Goal: Task Accomplishment & Management: Use online tool/utility

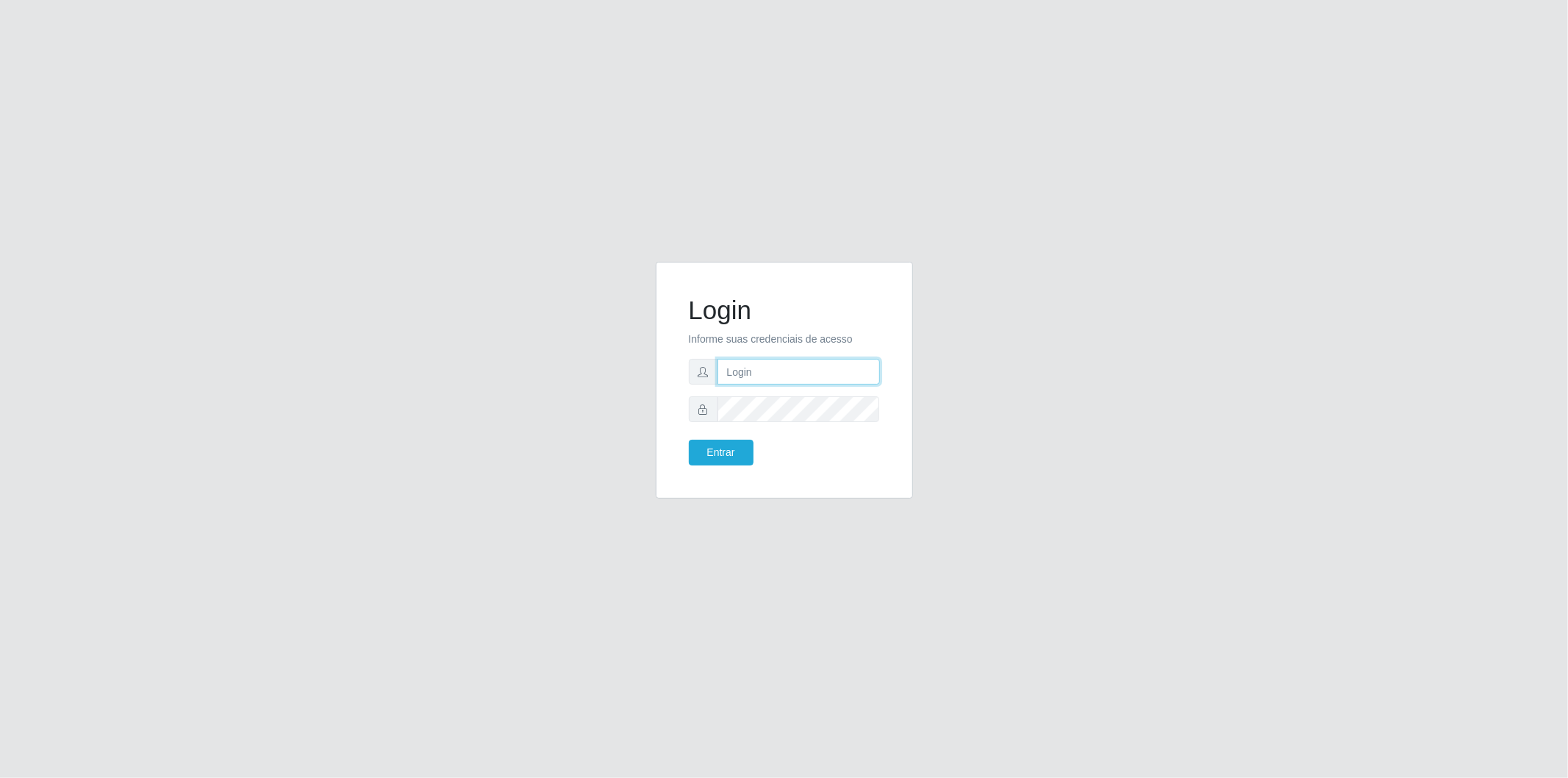
click at [827, 359] on input "text" at bounding box center [799, 372] width 163 height 26
type input "[EMAIL_ADDRESS][DOMAIN_NAME]"
click at [689, 440] on button "Entrar" at bounding box center [721, 453] width 64 height 26
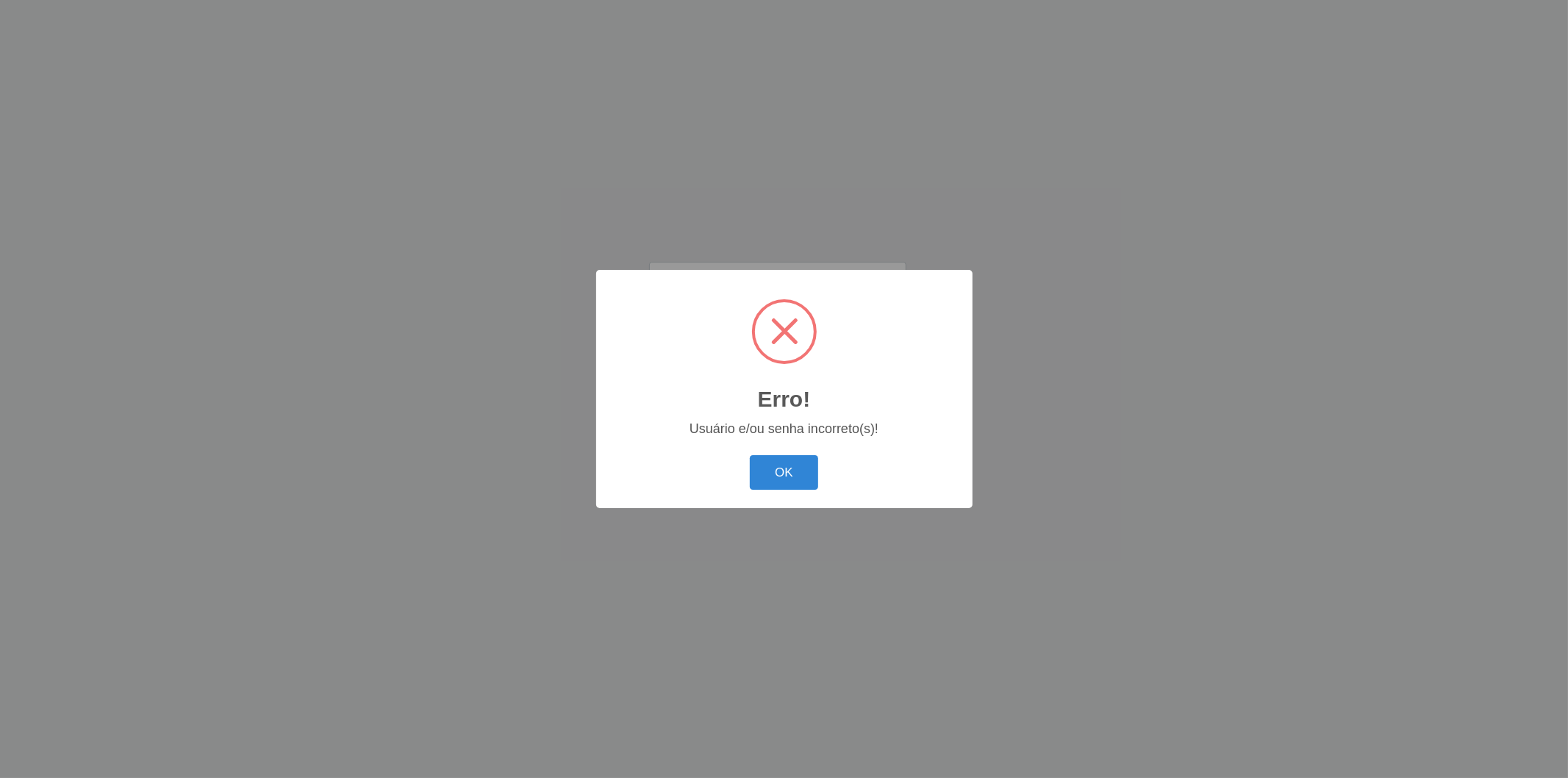
click at [823, 479] on div "OK Cancel" at bounding box center [784, 472] width 347 height 42
click at [787, 478] on button "OK" at bounding box center [784, 473] width 69 height 35
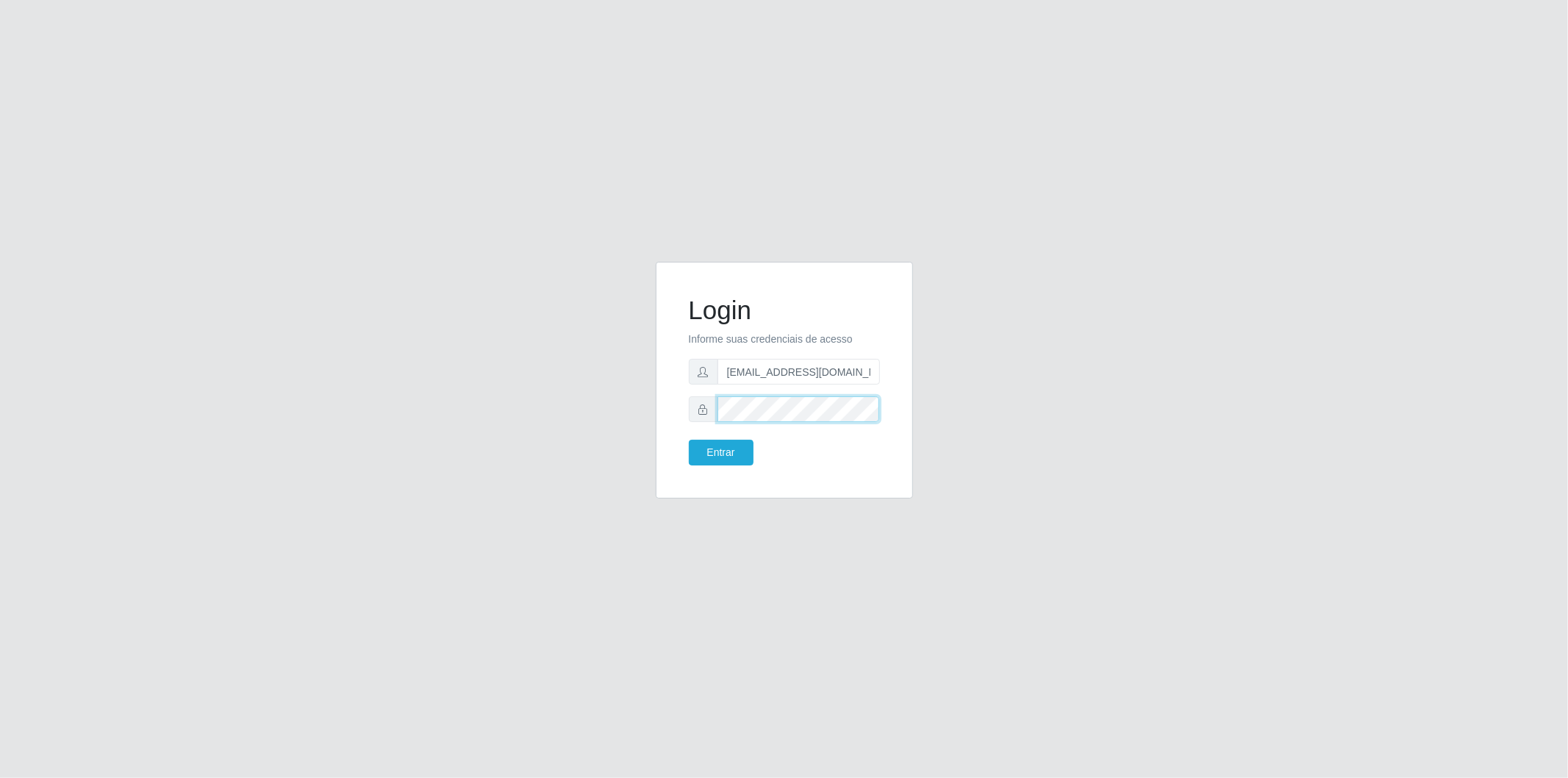
click at [681, 420] on div "Login Informe suas credenciais de acesso [EMAIL_ADDRESS][DOMAIN_NAME] Entrar" at bounding box center [785, 380] width 221 height 200
click at [689, 440] on button "Entrar" at bounding box center [721, 453] width 64 height 26
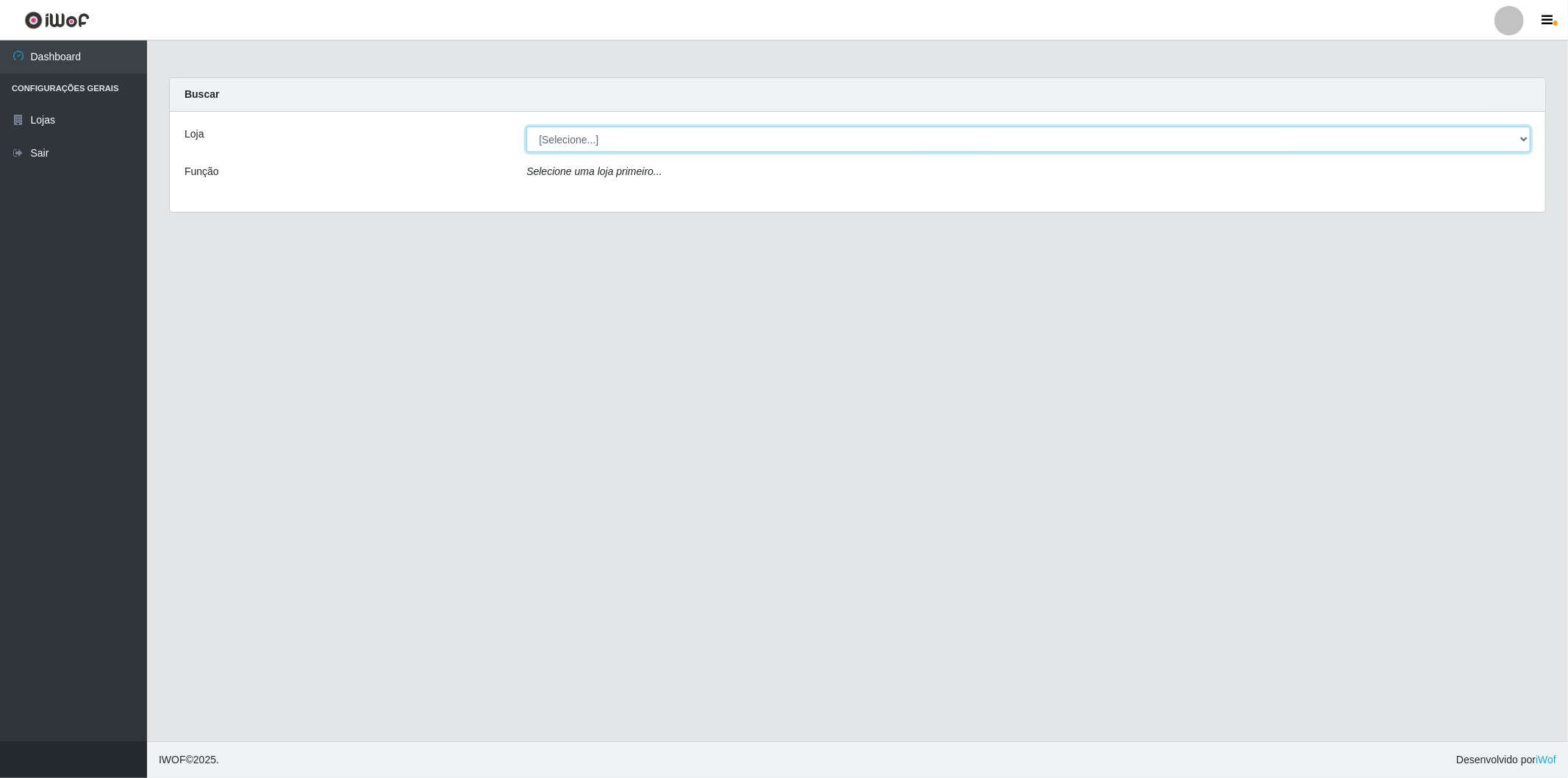
click at [669, 136] on select "[Selecione...] BomQueSó Agreste - Loja 2" at bounding box center [1028, 139] width 1004 height 26
select select "214"
click at [527, 126] on select "[Selecione...] BomQueSó Agreste - Loja 2" at bounding box center [1028, 139] width 1004 height 26
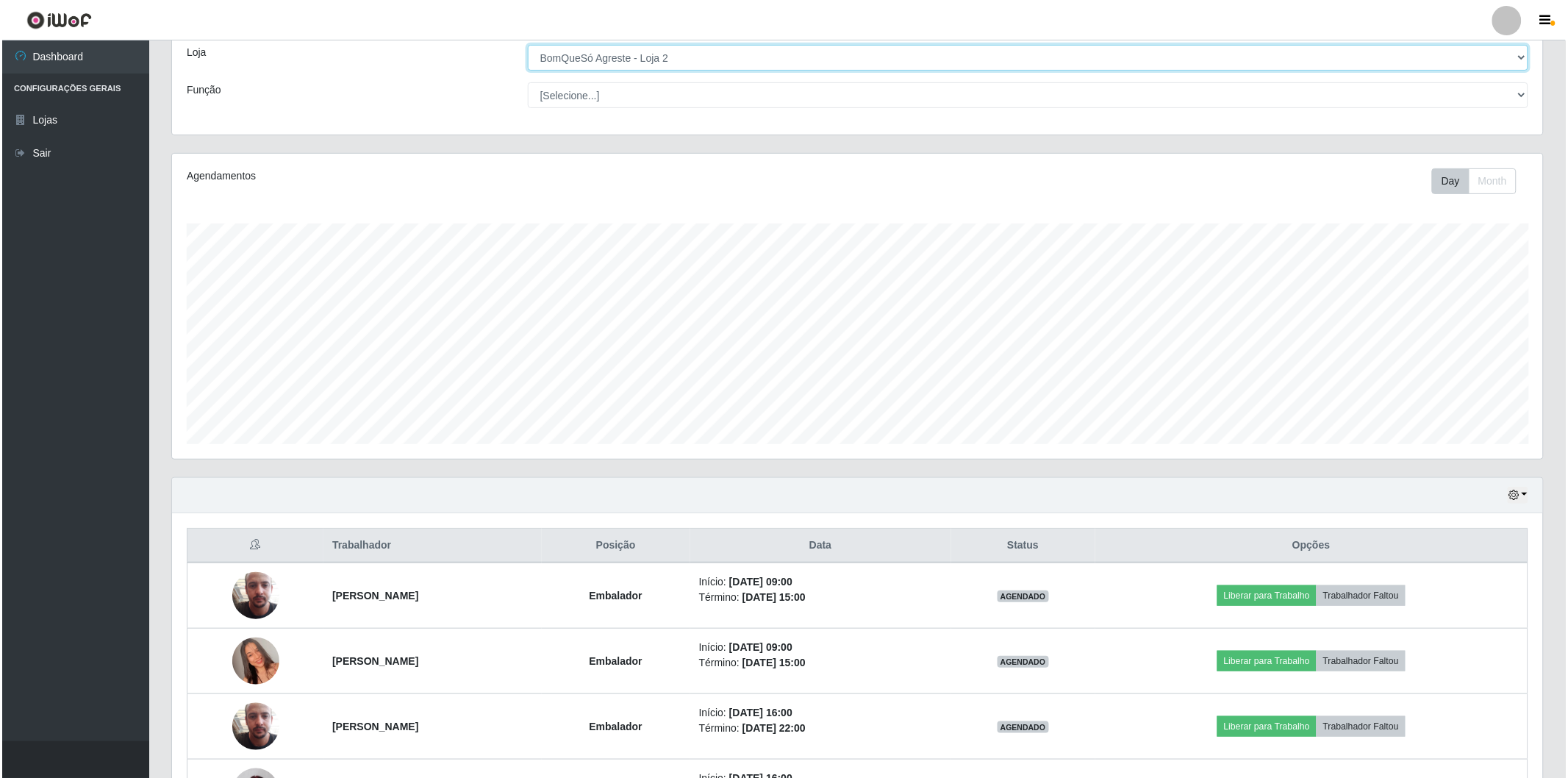
scroll to position [163, 0]
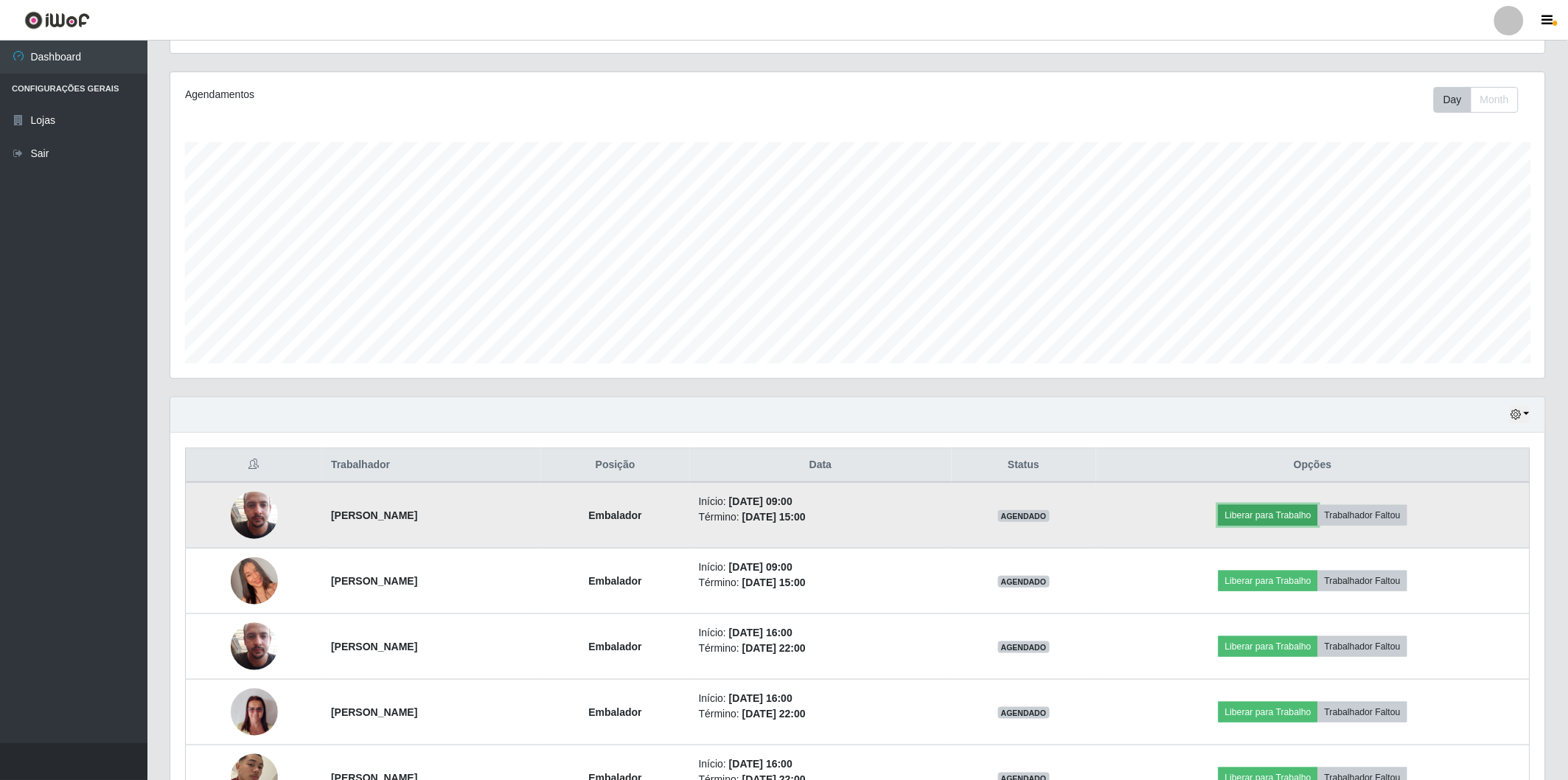
click at [1299, 521] on button "Liberar para Trabalho" at bounding box center [1268, 515] width 99 height 21
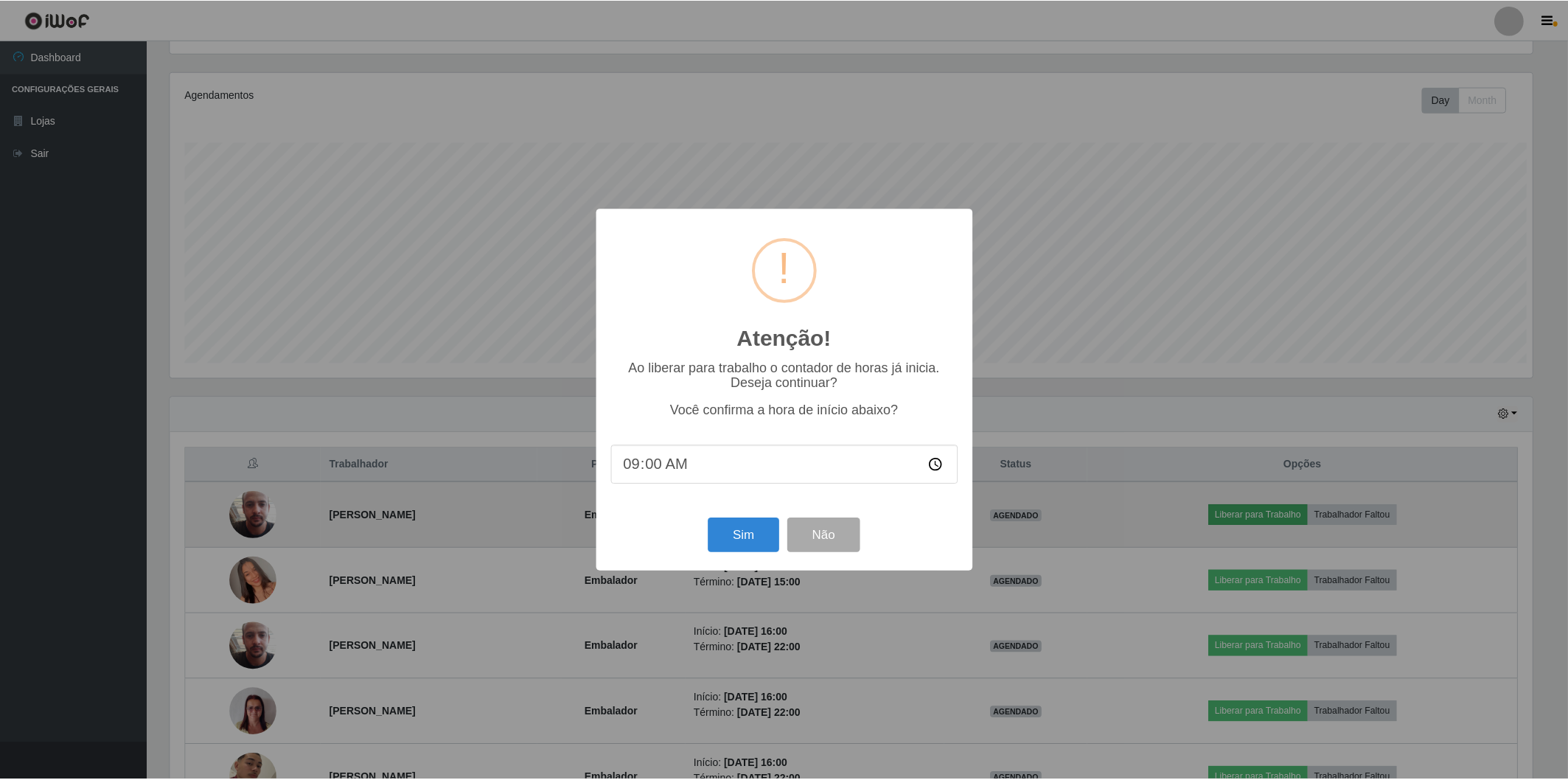
scroll to position [305, 1366]
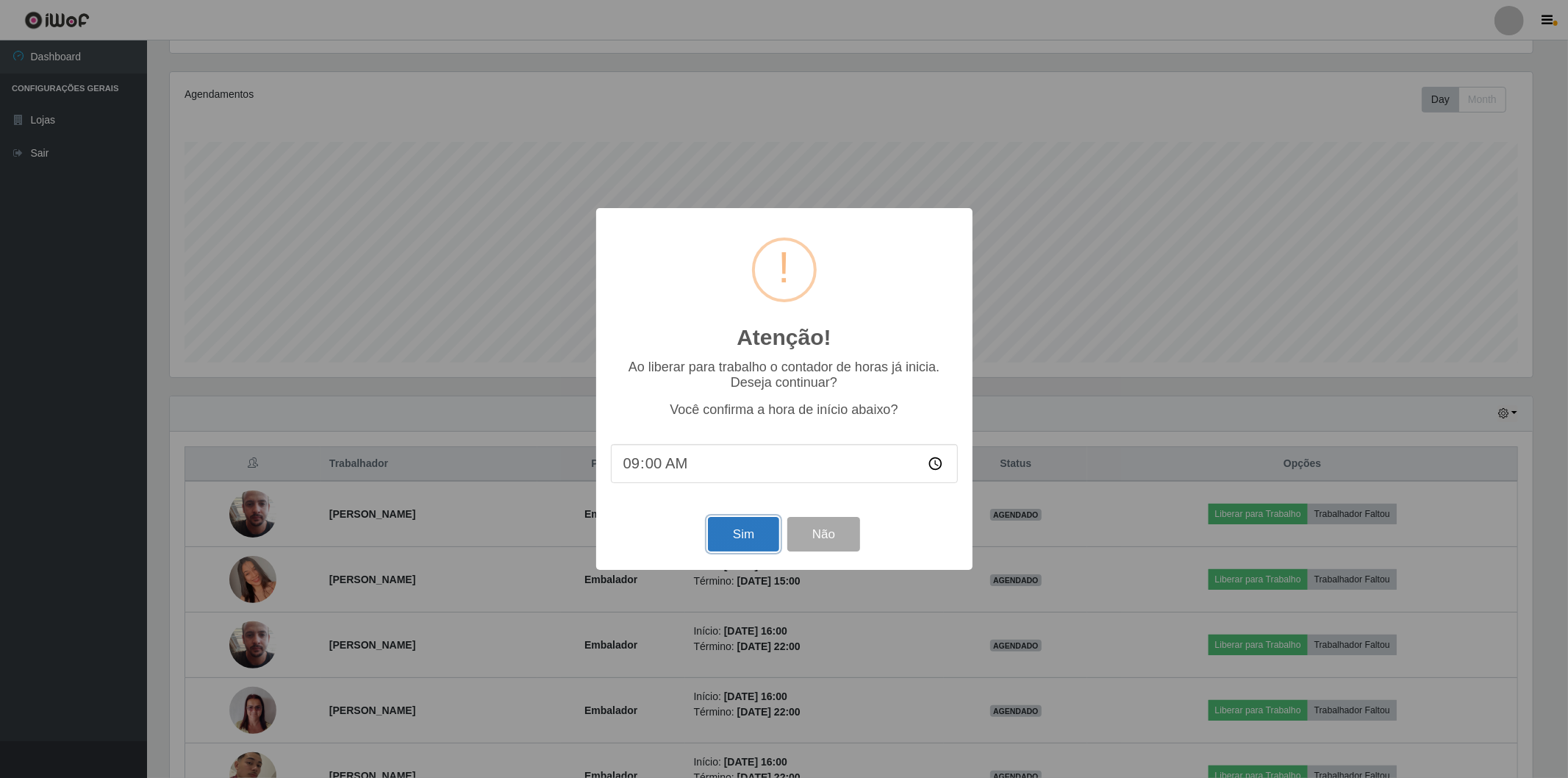
click at [751, 526] on button "Sim" at bounding box center [744, 535] width 71 height 35
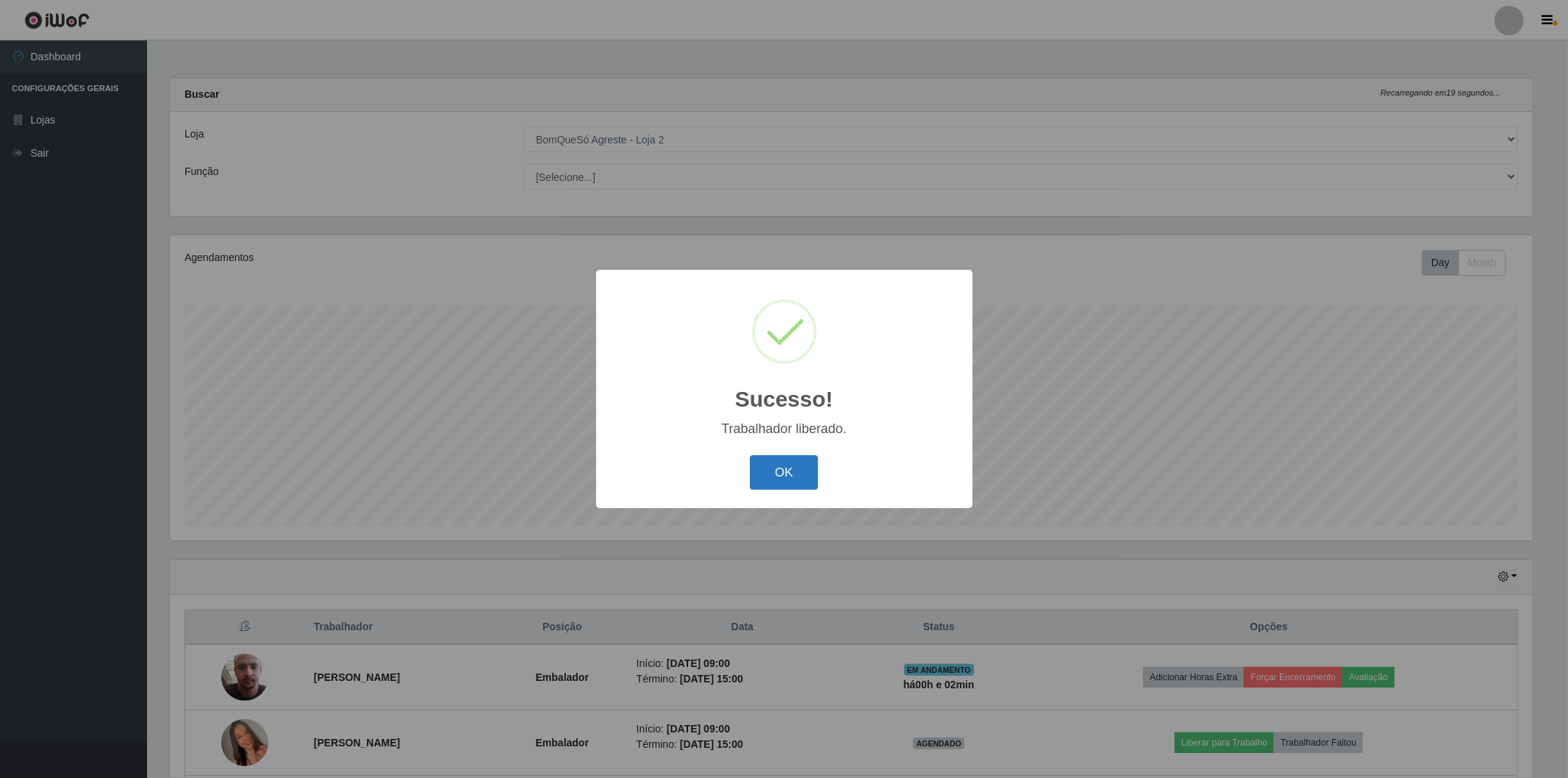
click at [787, 475] on button "OK" at bounding box center [784, 473] width 69 height 35
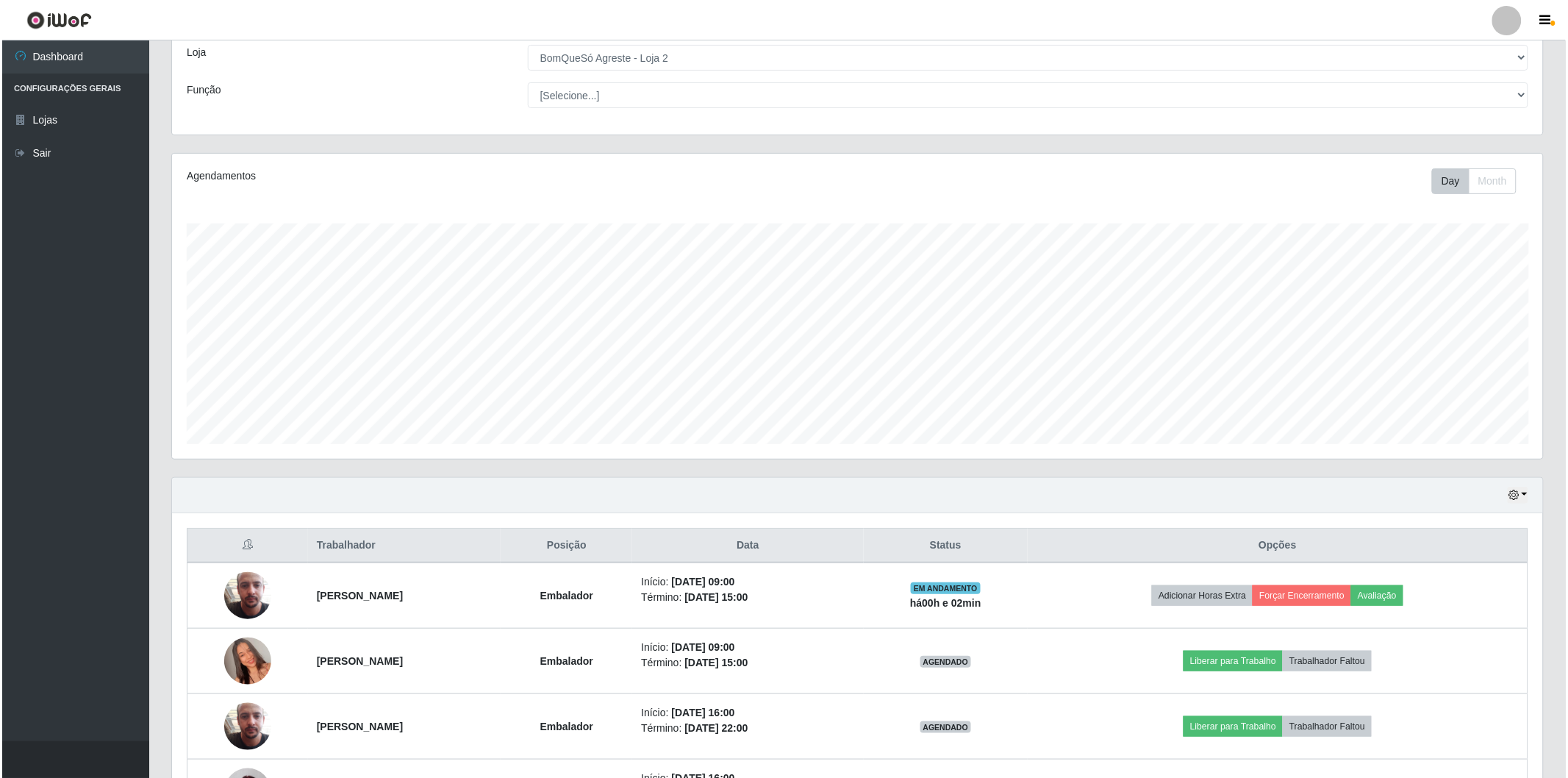
scroll to position [163, 0]
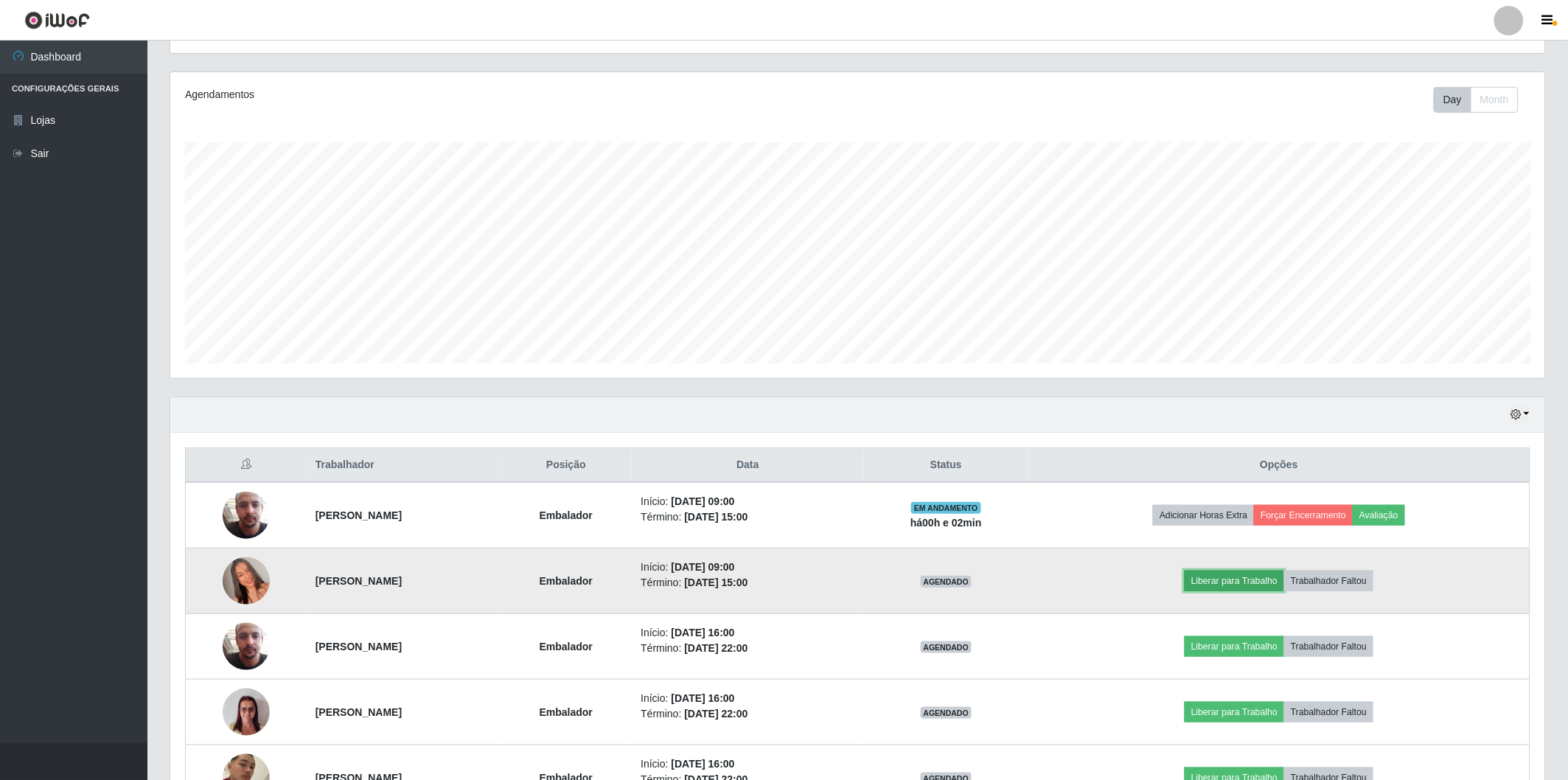
click at [1241, 575] on button "Liberar para Trabalho" at bounding box center [1234, 581] width 99 height 21
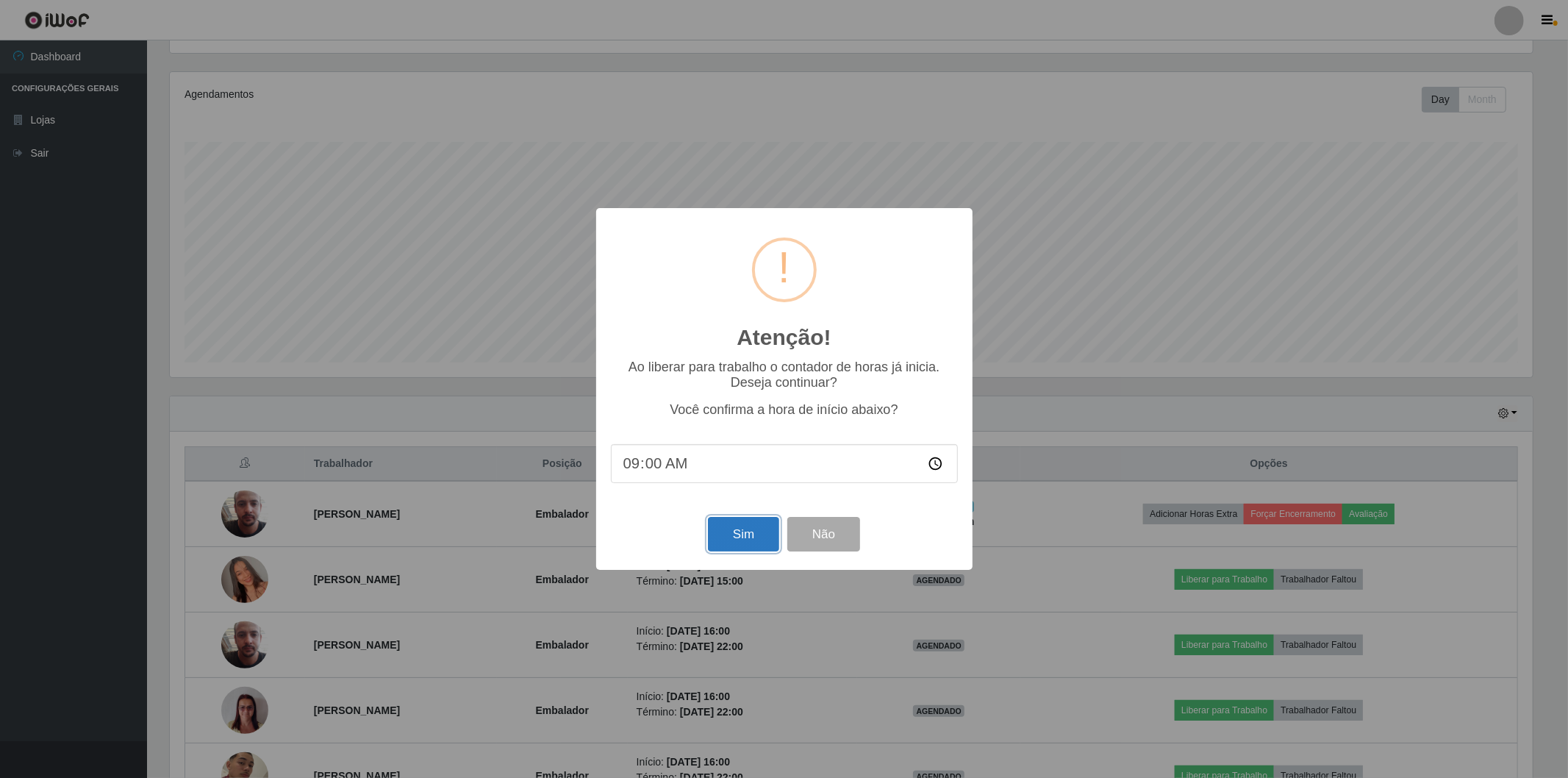
click at [748, 547] on button "Sim" at bounding box center [744, 535] width 71 height 35
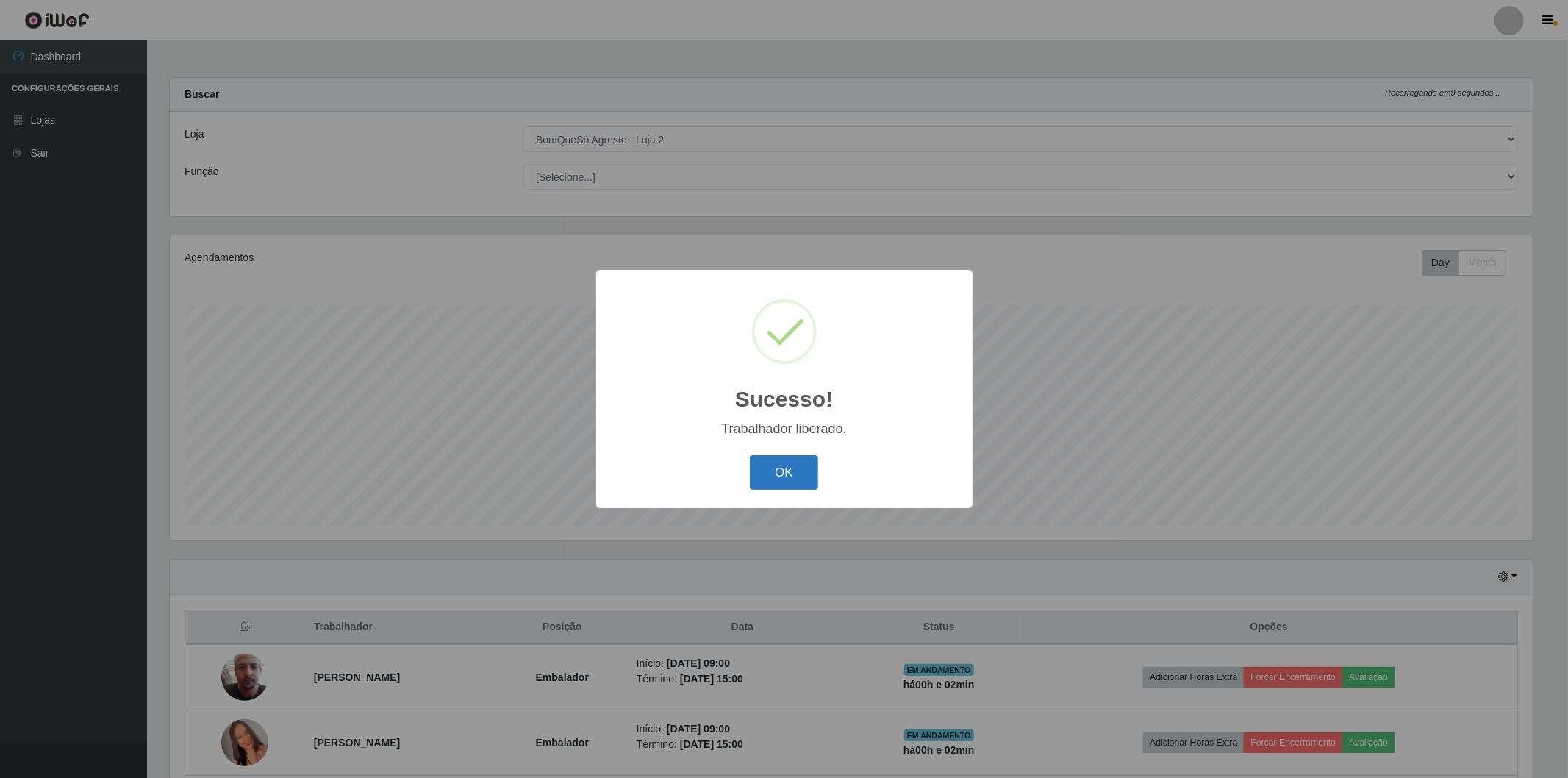
click at [809, 471] on button "OK" at bounding box center [784, 473] width 69 height 35
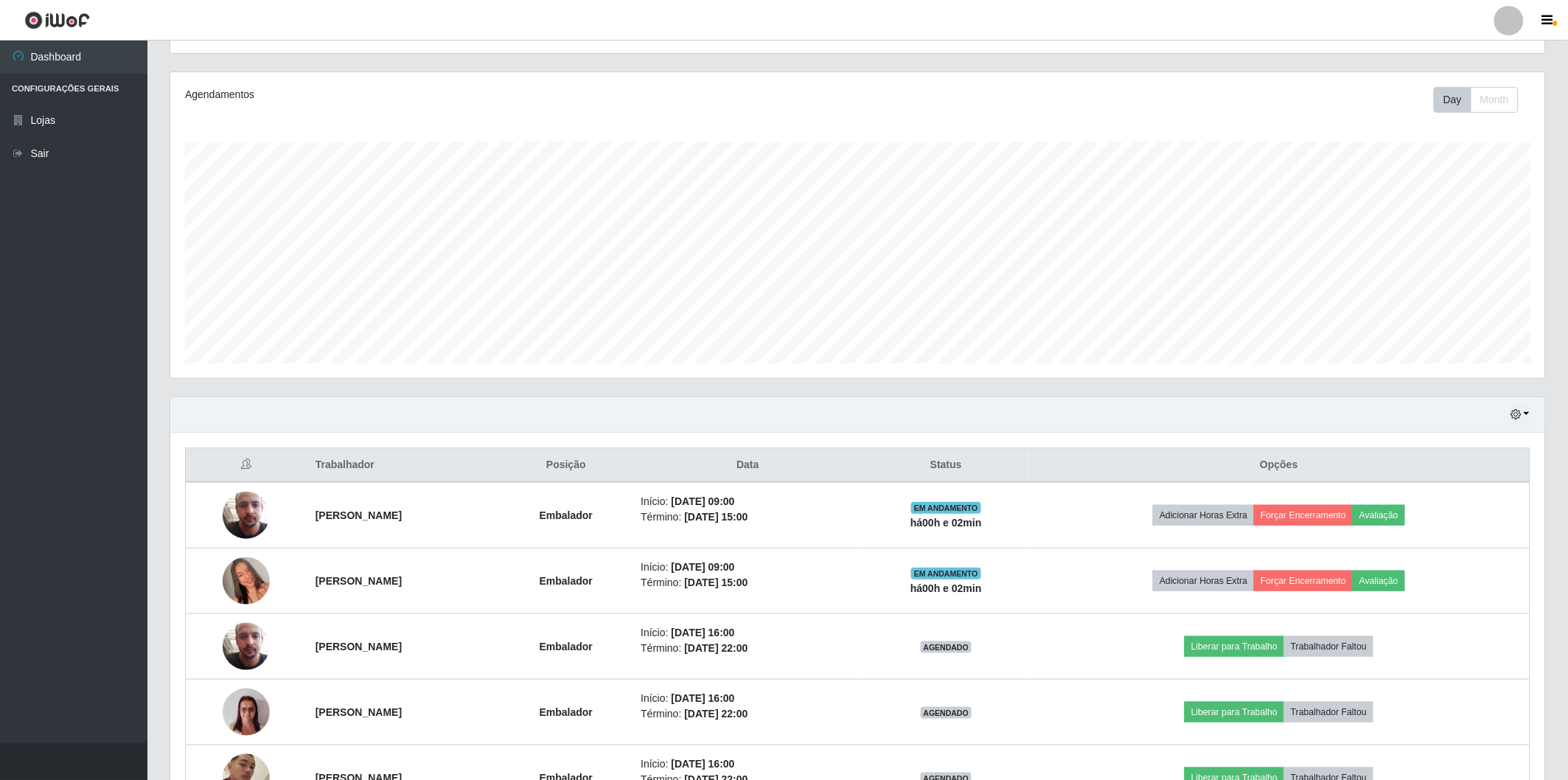
scroll to position [246, 0]
